Goal: Task Accomplishment & Management: Use online tool/utility

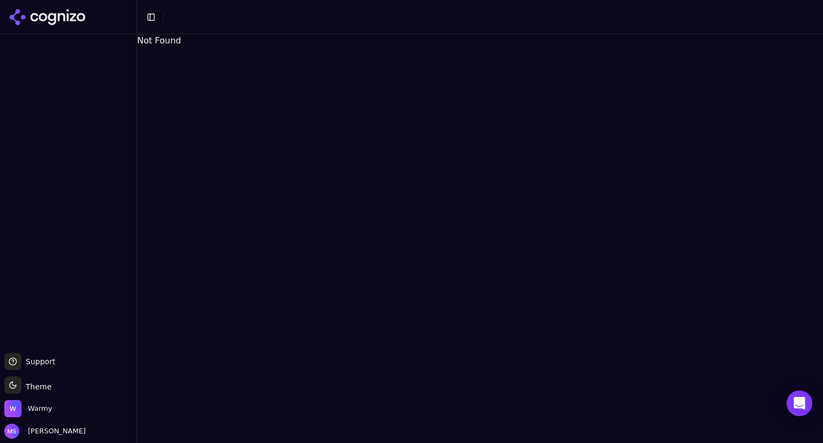
click at [155, 16] on button "Toggle Sidebar" at bounding box center [151, 17] width 15 height 15
click at [18, 410] on img "Open organization switcher" at bounding box center [12, 408] width 17 height 17
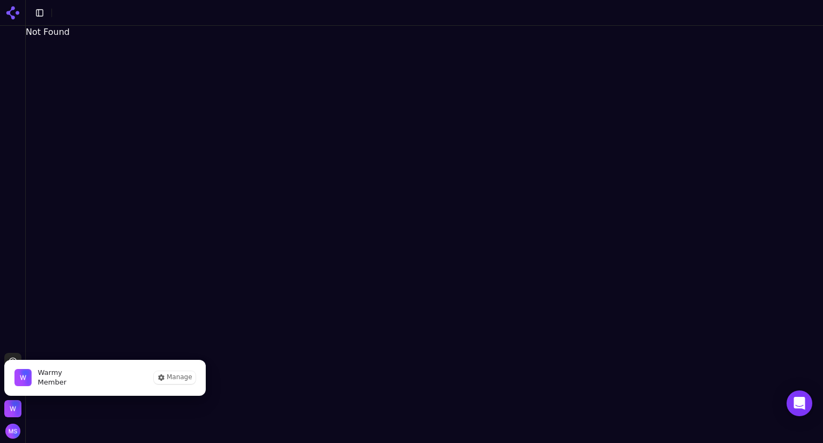
click at [18, 17] on icon at bounding box center [12, 12] width 17 height 17
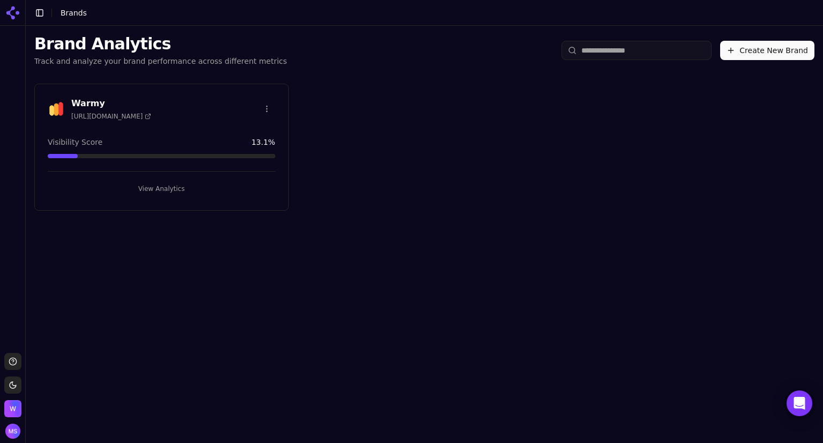
click at [212, 106] on div "Warmy [URL][DOMAIN_NAME]" at bounding box center [162, 109] width 228 height 24
click at [165, 187] on button "View Analytics" at bounding box center [162, 188] width 228 height 17
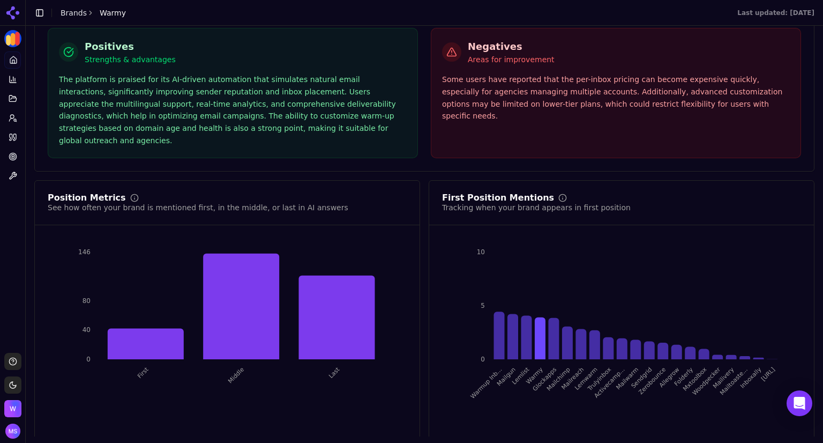
scroll to position [1952, 0]
